Goal: Task Accomplishment & Management: Complete application form

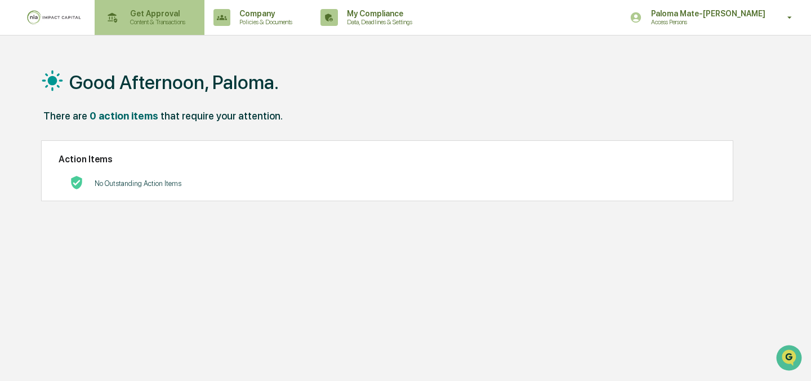
click at [160, 10] on p "Get Approval" at bounding box center [156, 13] width 70 height 9
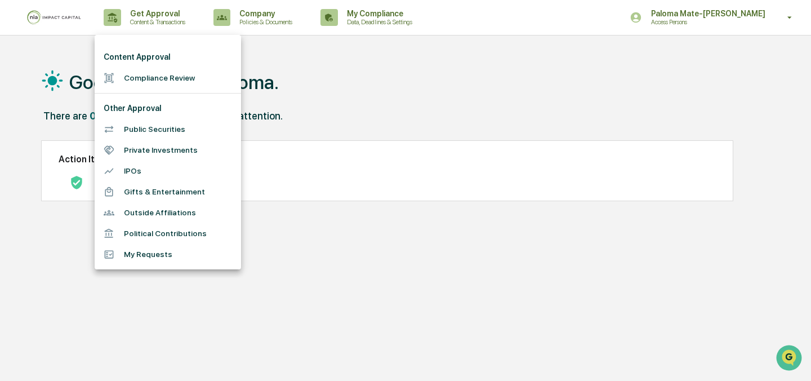
click at [152, 77] on li "Compliance Review" at bounding box center [168, 78] width 147 height 21
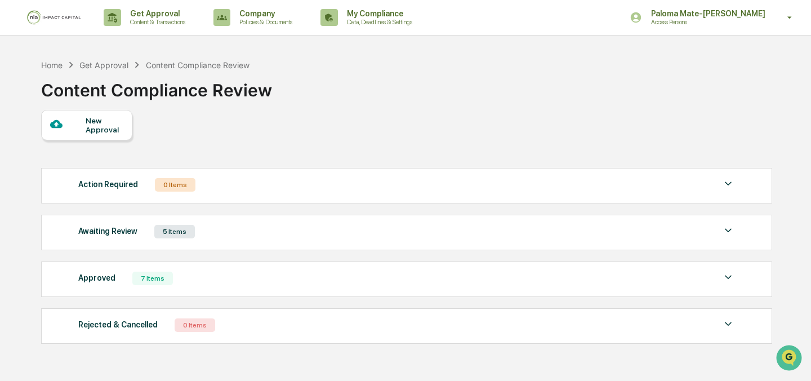
click at [85, 143] on div "New Approval Action Required 0 Items No data to display Show 5 Page 1 of 0 |< <…" at bounding box center [406, 229] width 730 height 239
click at [80, 130] on div at bounding box center [68, 125] width 36 height 14
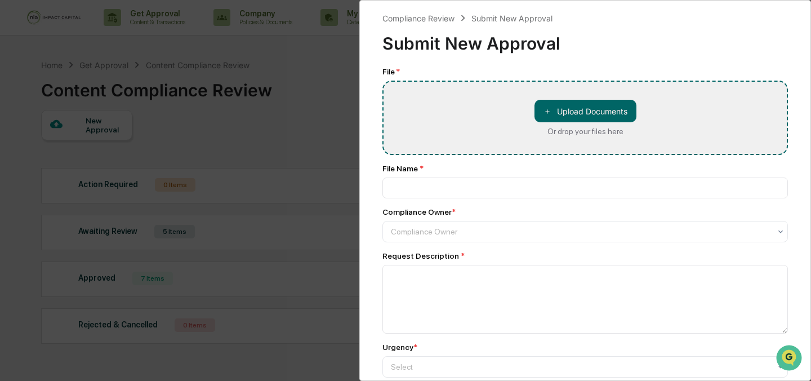
type input "**********"
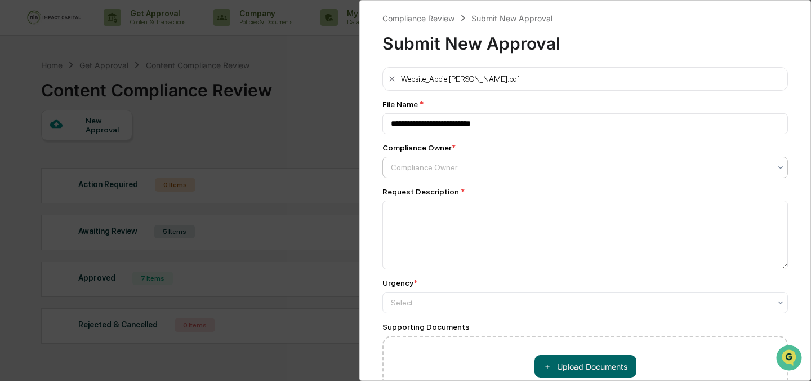
click at [439, 172] on div at bounding box center [581, 167] width 380 height 11
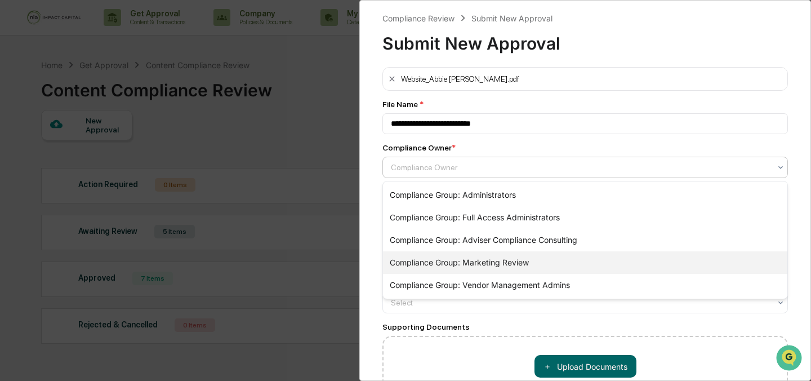
click at [439, 258] on div "Compliance Group: Marketing Review" at bounding box center [585, 262] width 405 height 23
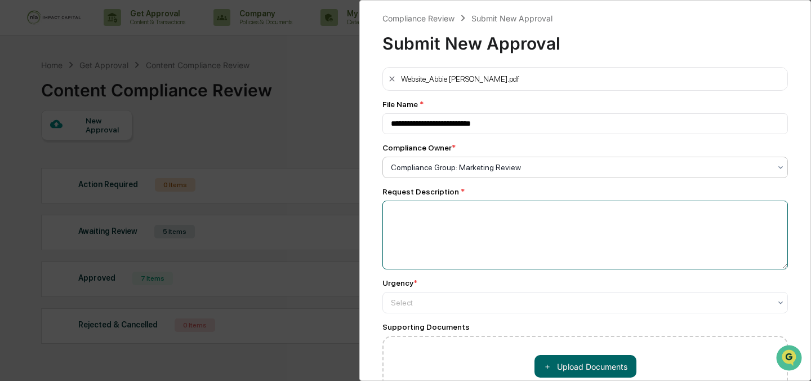
click at [439, 236] on textarea at bounding box center [586, 235] width 406 height 69
type textarea "**********"
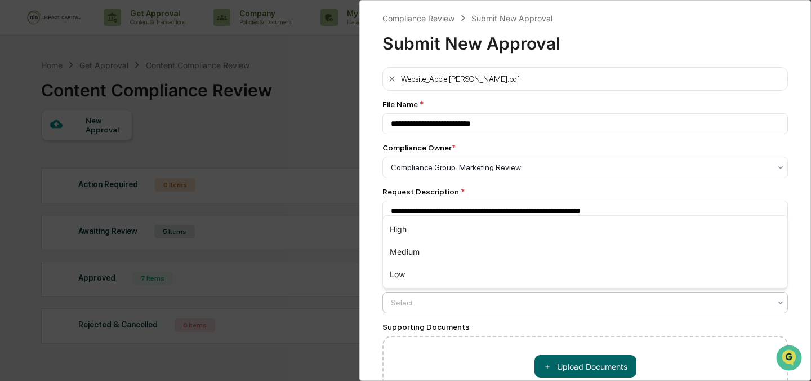
click at [418, 310] on div "Select" at bounding box center [580, 303] width 391 height 16
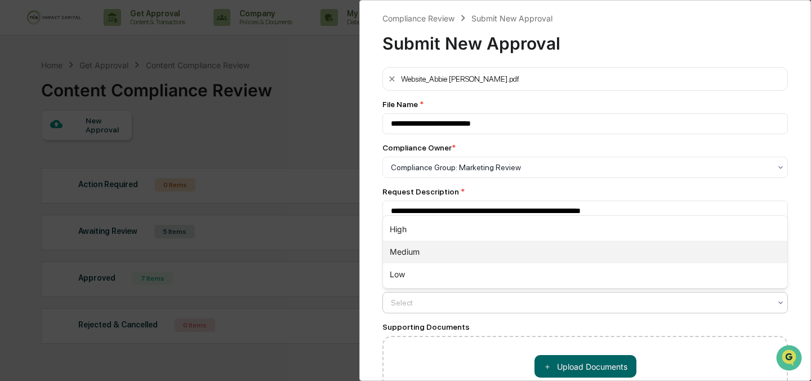
click at [429, 247] on div "Medium" at bounding box center [585, 252] width 405 height 23
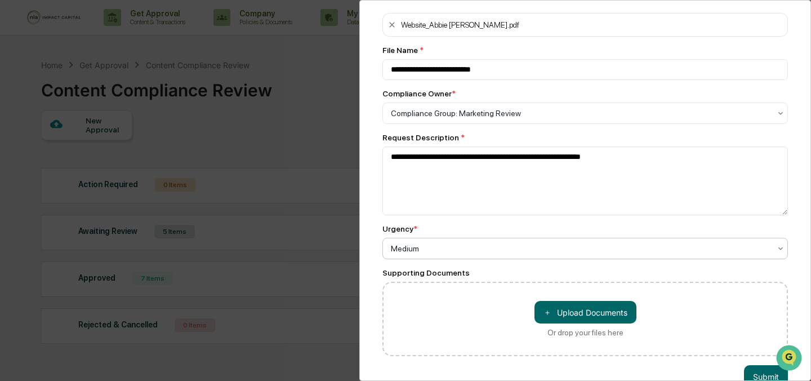
scroll to position [80, 0]
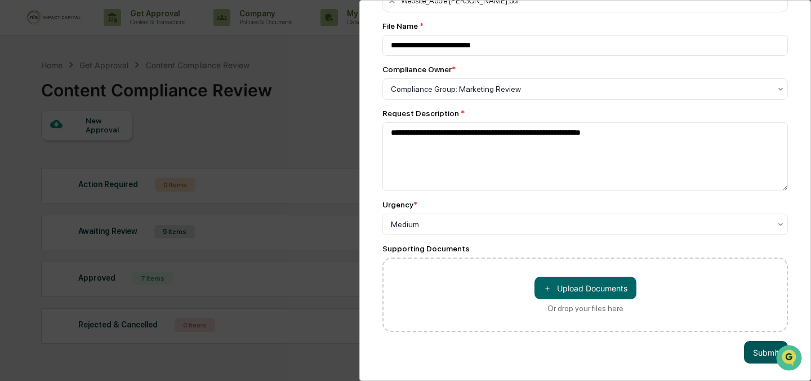
click at [749, 353] on button "Submit" at bounding box center [766, 352] width 44 height 23
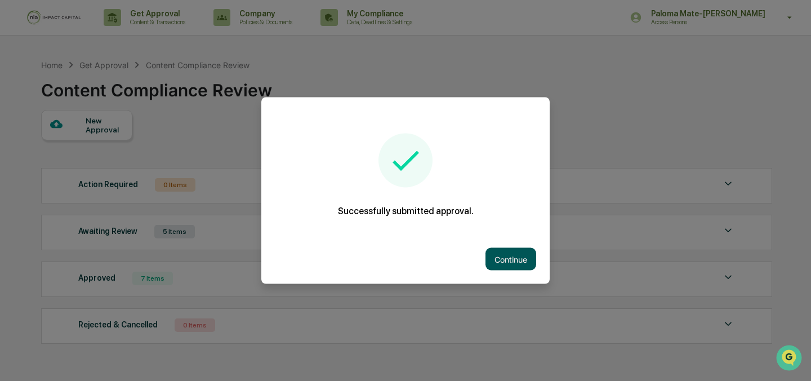
click at [505, 256] on button "Continue" at bounding box center [511, 259] width 51 height 23
